Goal: Register for event/course

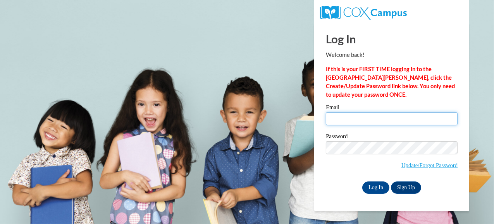
click at [370, 114] on input "Email" at bounding box center [392, 118] width 132 height 13
type input "kailybug34@gmail.com"
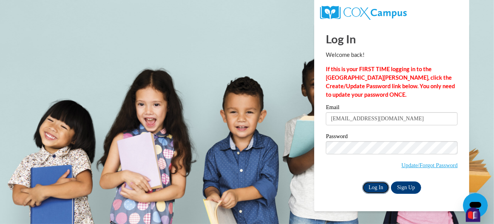
click at [376, 192] on input "Log In" at bounding box center [375, 188] width 27 height 12
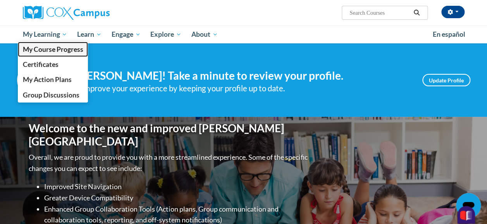
drag, startPoint x: 56, startPoint y: 51, endPoint x: 161, endPoint y: 76, distance: 107.9
click at [57, 51] on span "My Course Progress" at bounding box center [52, 49] width 60 height 8
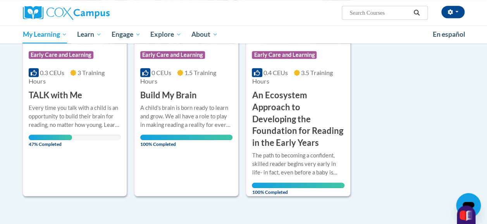
scroll to position [194, 0]
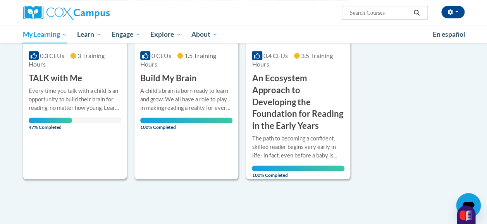
click at [107, 146] on div "Course Category: Early Care and Learning 0.3 CEUs 3 Training Hours COURSE TALK …" at bounding box center [75, 63] width 104 height 232
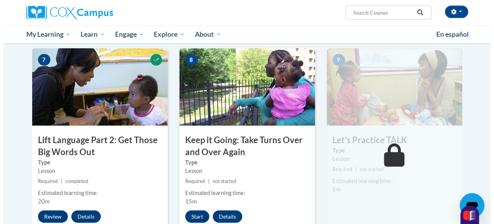
scroll to position [646, 0]
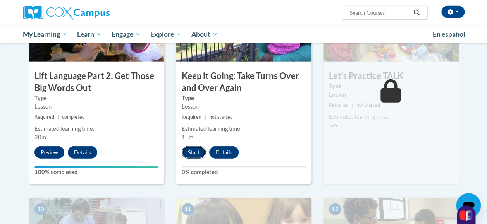
click at [198, 149] on button "Start" at bounding box center [194, 153] width 24 height 12
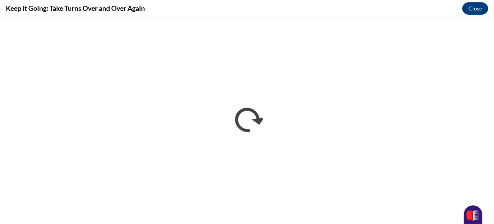
scroll to position [0, 0]
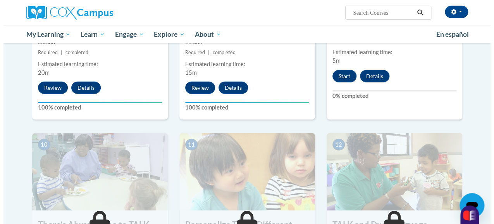
scroll to position [646, 0]
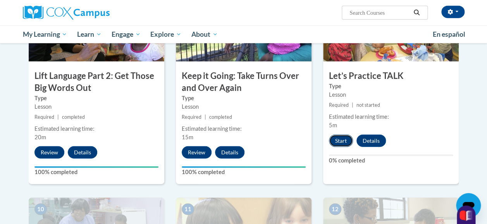
click at [339, 141] on button "Start" at bounding box center [341, 141] width 24 height 12
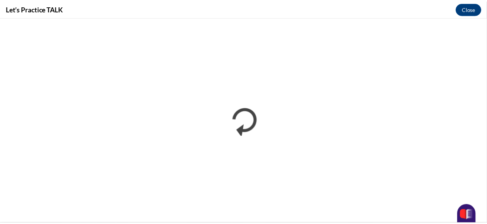
scroll to position [0, 0]
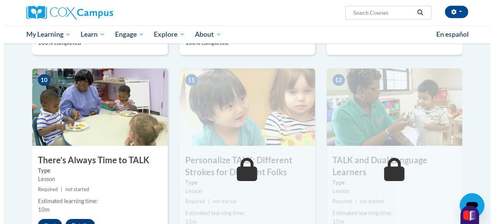
scroll to position [904, 0]
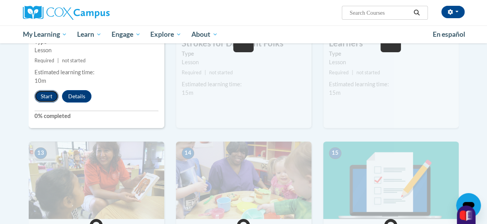
click at [45, 95] on button "Start" at bounding box center [46, 96] width 24 height 12
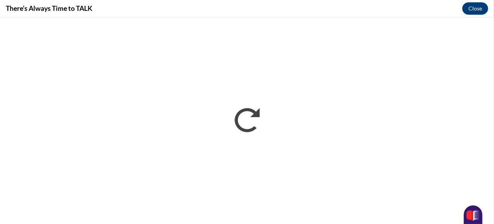
scroll to position [0, 0]
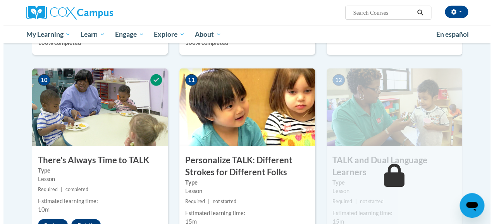
scroll to position [904, 0]
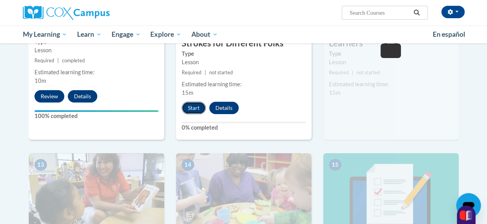
click at [194, 106] on button "Start" at bounding box center [194, 108] width 24 height 12
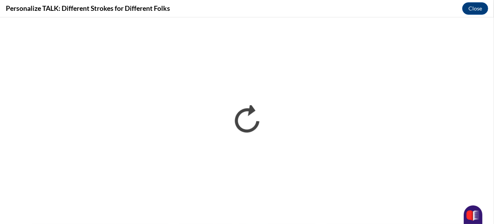
scroll to position [0, 0]
click at [277, 14] on div "Personalize TALK: Different Strokes for Different Folks Close" at bounding box center [247, 8] width 494 height 17
